Goal: Task Accomplishment & Management: Manage account settings

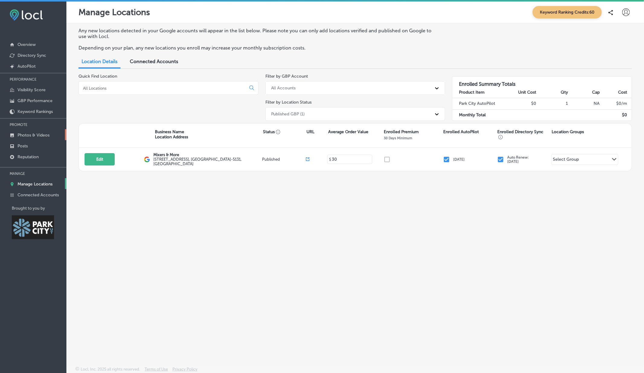
click at [32, 130] on link "Photos & Videos" at bounding box center [33, 134] width 66 height 11
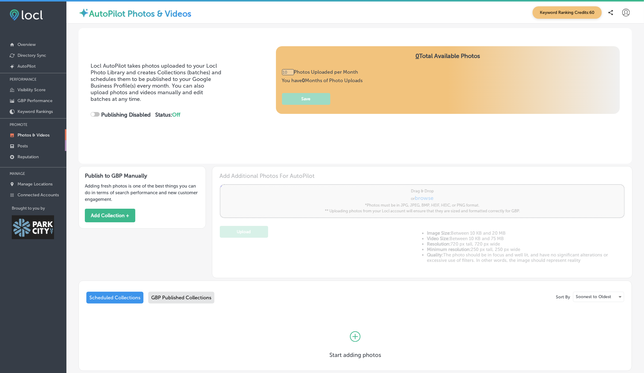
type input "0"
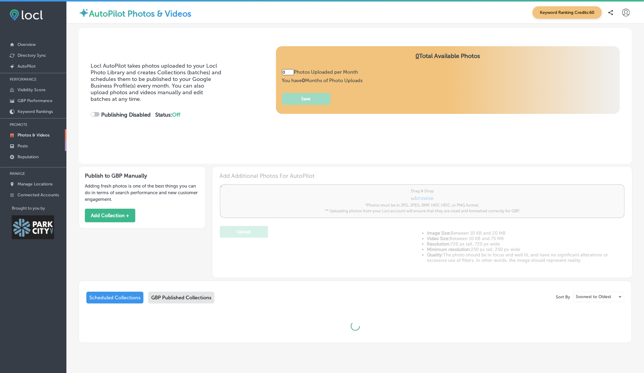
click at [26, 144] on p "Posts" at bounding box center [23, 146] width 10 height 5
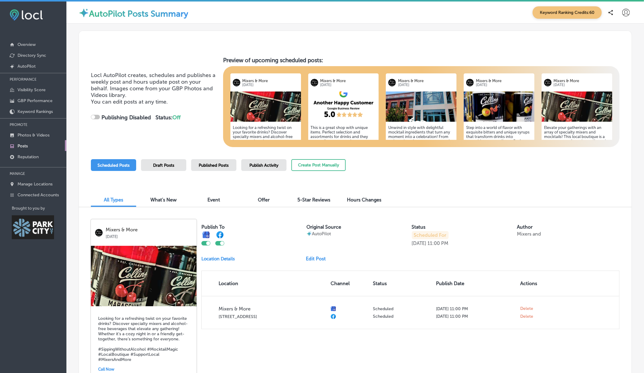
checkbox input "true"
click at [580, 13] on icon at bounding box center [627, 13] width 8 height 8
click at [580, 65] on p "Log Out" at bounding box center [613, 64] width 18 height 7
